Goal: Task Accomplishment & Management: Manage account settings

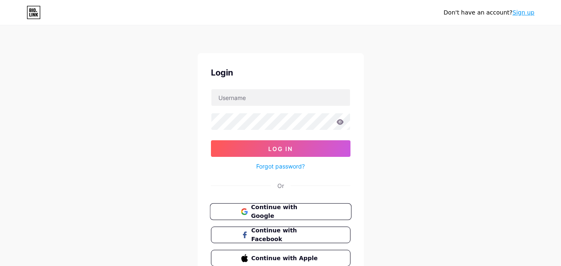
click at [275, 208] on span "Continue with Google" at bounding box center [285, 212] width 69 height 18
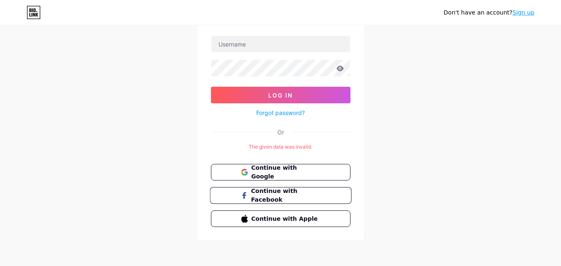
scroll to position [54, 0]
click at [276, 171] on span "Continue with Google" at bounding box center [285, 172] width 69 height 18
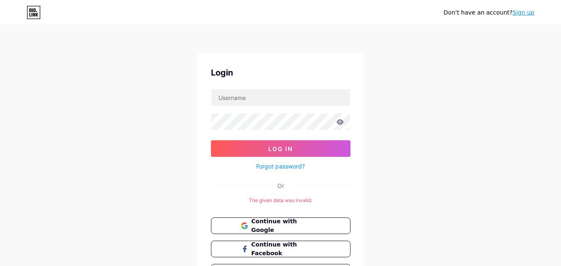
click at [519, 12] on link "Sign up" at bounding box center [523, 12] width 22 height 7
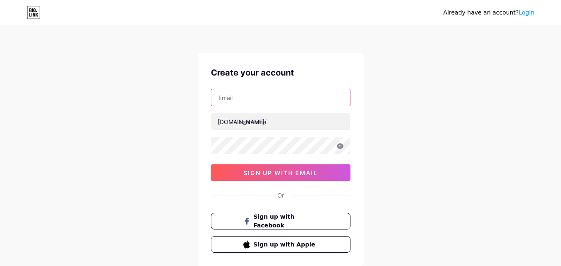
click at [247, 103] on input "text" at bounding box center [280, 97] width 139 height 17
type input "greenjunkfellas@gmail.com"
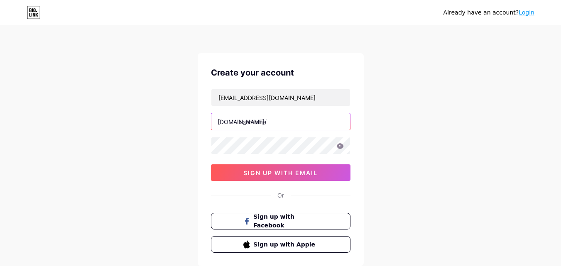
click at [256, 124] on input "text" at bounding box center [280, 121] width 139 height 17
paste input "greenjunkfellas"
type input "greenjunkfellas"
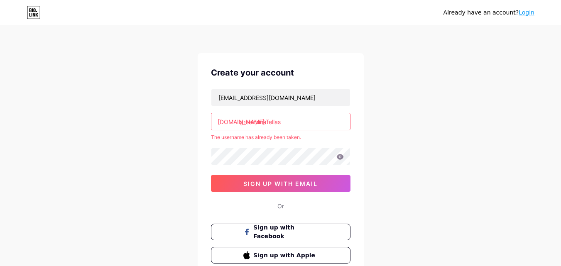
click at [529, 17] on div "Already have an account? Login" at bounding box center [488, 12] width 91 height 13
click at [529, 11] on link "Login" at bounding box center [526, 12] width 16 height 7
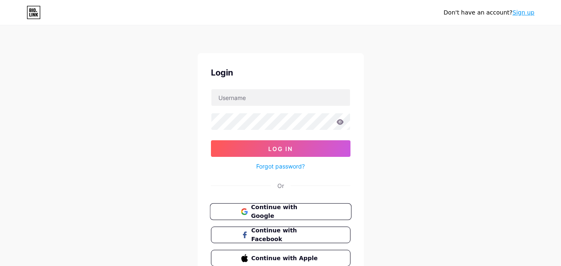
click at [282, 213] on span "Continue with Google" at bounding box center [285, 212] width 69 height 18
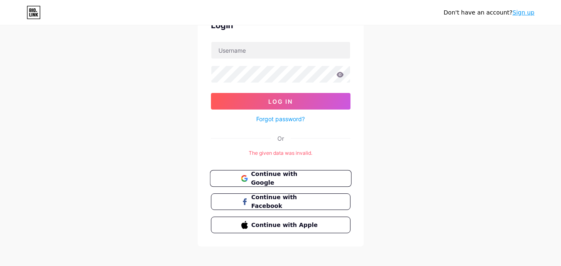
scroll to position [54, 0]
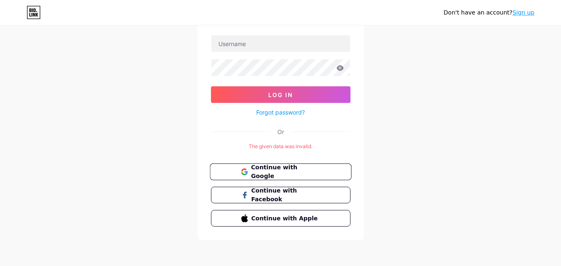
click at [289, 171] on span "Continue with Google" at bounding box center [285, 172] width 69 height 18
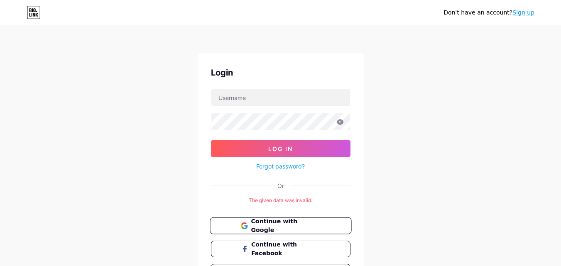
click at [289, 224] on span "Continue with Google" at bounding box center [285, 226] width 69 height 18
click at [520, 15] on link "Sign up" at bounding box center [523, 12] width 22 height 7
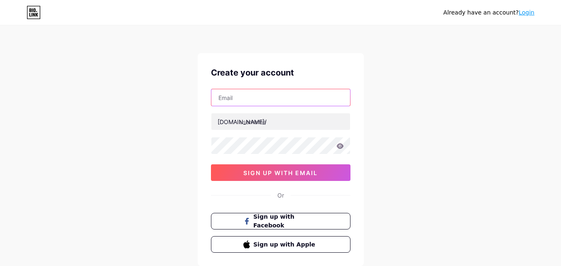
click at [258, 100] on input "text" at bounding box center [280, 97] width 139 height 17
type input "[EMAIL_ADDRESS][DOMAIN_NAME]"
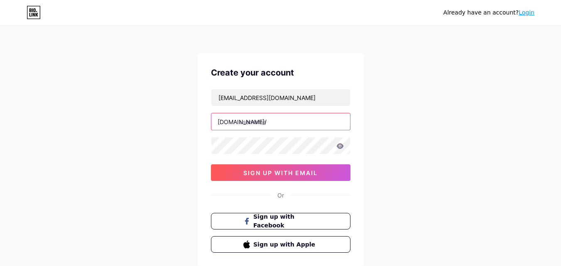
click at [275, 125] on input "text" at bounding box center [280, 121] width 139 height 17
paste input "greenjunkfellas"
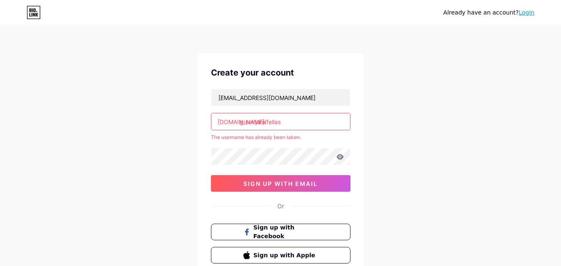
click at [281, 124] on input "greenjunkfellas" at bounding box center [280, 121] width 139 height 17
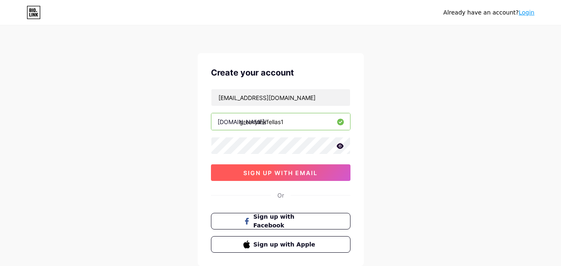
type input "greenjunkfellas1"
click at [268, 176] on span "sign up with email" at bounding box center [280, 172] width 74 height 7
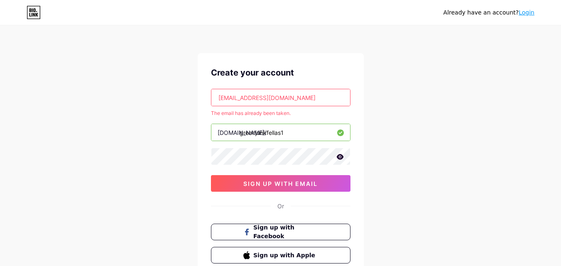
click at [529, 15] on link "Login" at bounding box center [526, 12] width 16 height 7
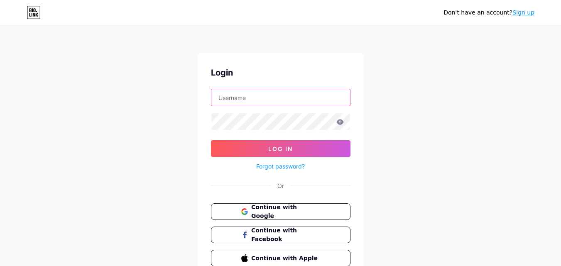
click at [268, 96] on input "text" at bounding box center [280, 97] width 139 height 17
type input "greenjunkfellas@gmail.com"
click at [339, 122] on icon at bounding box center [339, 121] width 7 height 5
click at [342, 123] on icon at bounding box center [339, 122] width 7 height 6
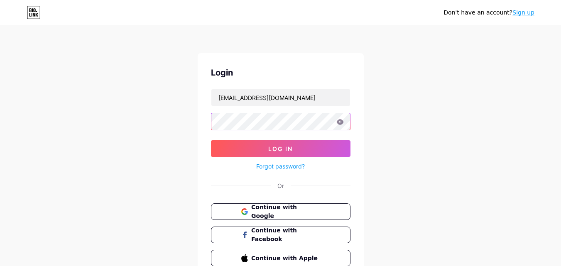
click at [188, 122] on div "Don't have an account? Sign up Login greenjunkfellas@gmail.com Log In Forgot pa…" at bounding box center [280, 153] width 561 height 306
click at [256, 139] on form "greenjunkfellas@gmail.com Log In Forgot password?" at bounding box center [280, 130] width 139 height 83
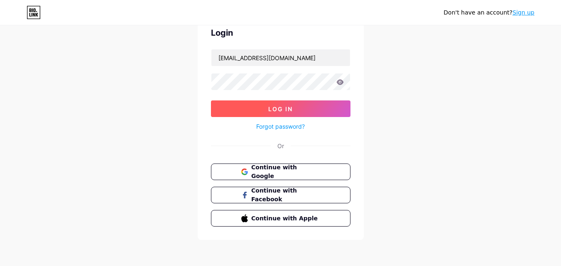
click at [281, 105] on span "Log In" at bounding box center [280, 108] width 24 height 7
click at [281, 105] on span at bounding box center [280, 108] width 13 height 13
click at [281, 105] on span at bounding box center [280, 108] width 12 height 12
click at [281, 105] on span at bounding box center [280, 108] width 11 height 11
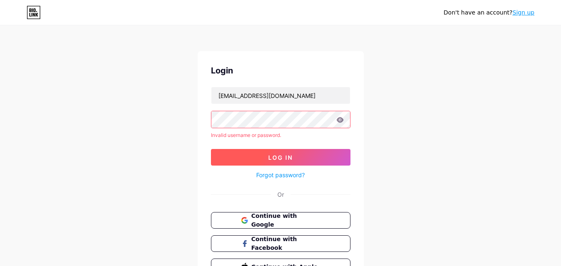
scroll to position [0, 0]
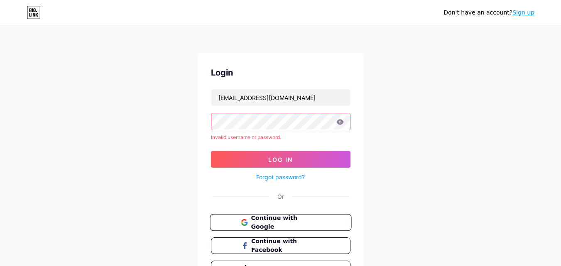
click at [280, 222] on span "Continue with Google" at bounding box center [285, 223] width 69 height 18
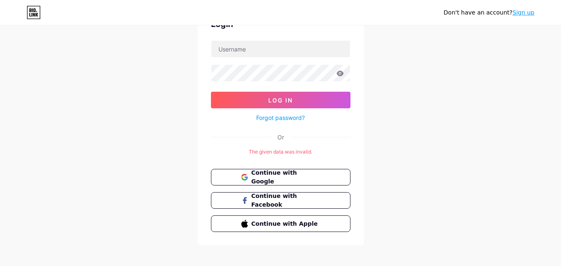
scroll to position [54, 0]
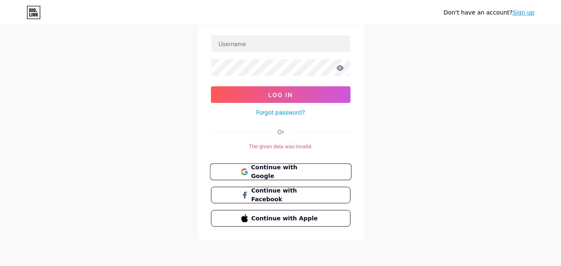
click at [300, 174] on span "Continue with Google" at bounding box center [285, 172] width 69 height 18
